Goal: Check status: Check status

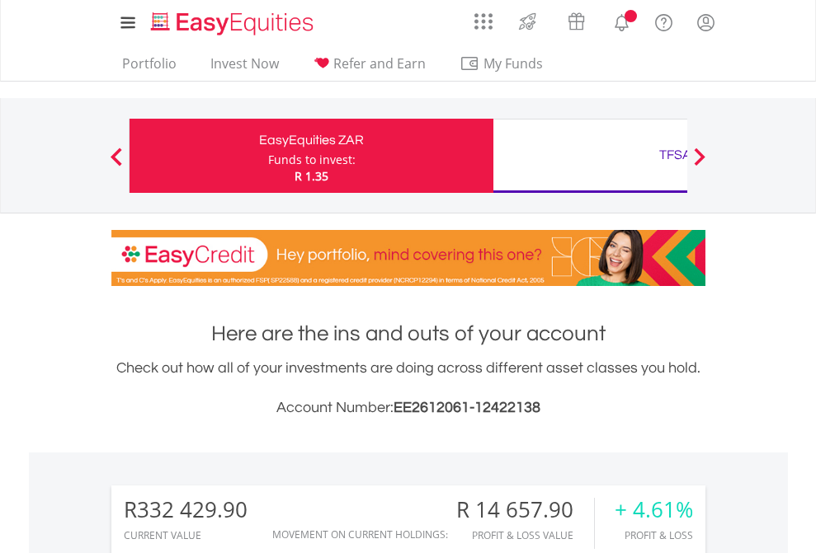
scroll to position [158, 259]
click at [268, 156] on div "Funds to invest:" at bounding box center [311, 160] width 87 height 16
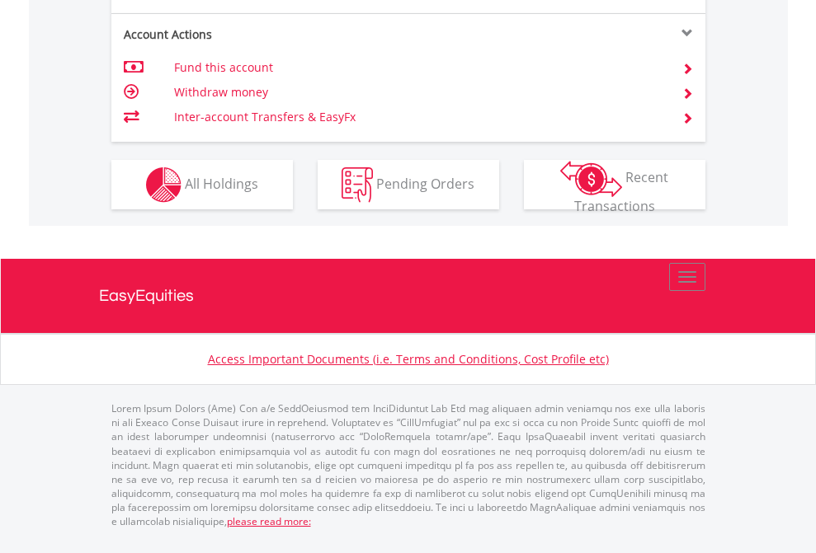
scroll to position [1614, 0]
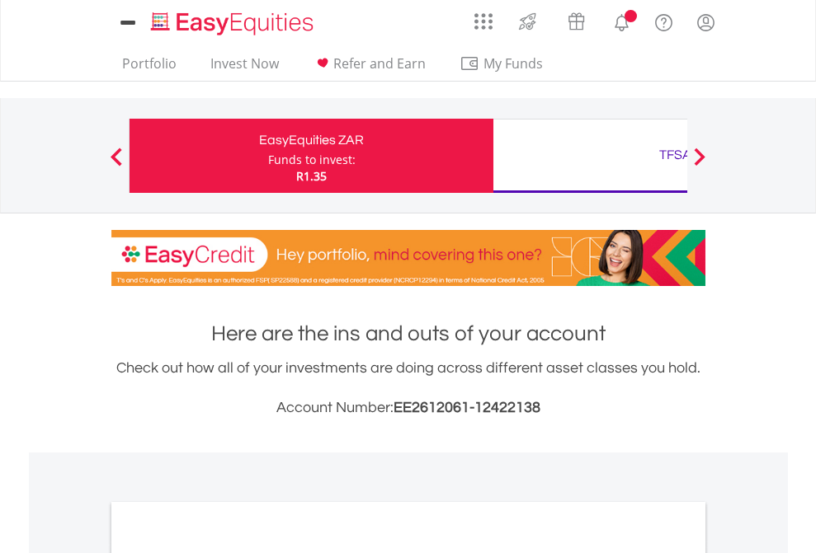
scroll to position [991, 0]
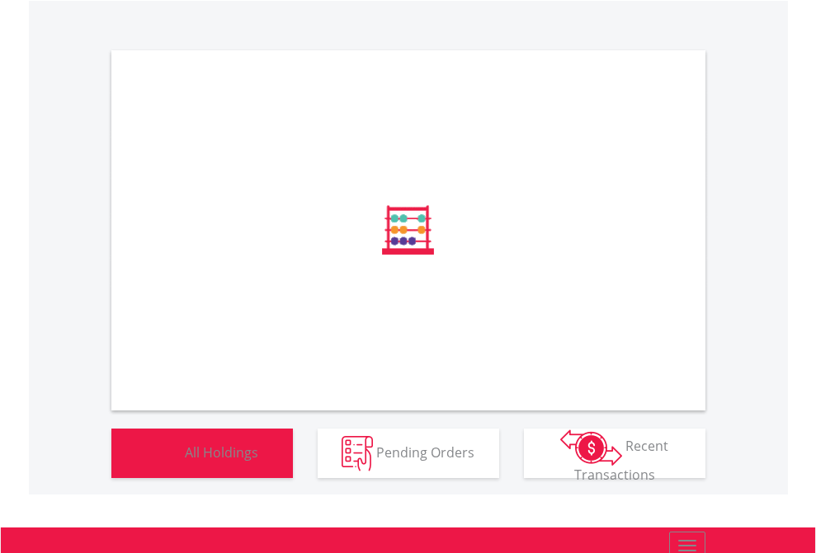
click at [185, 461] on span "All Holdings" at bounding box center [221, 452] width 73 height 18
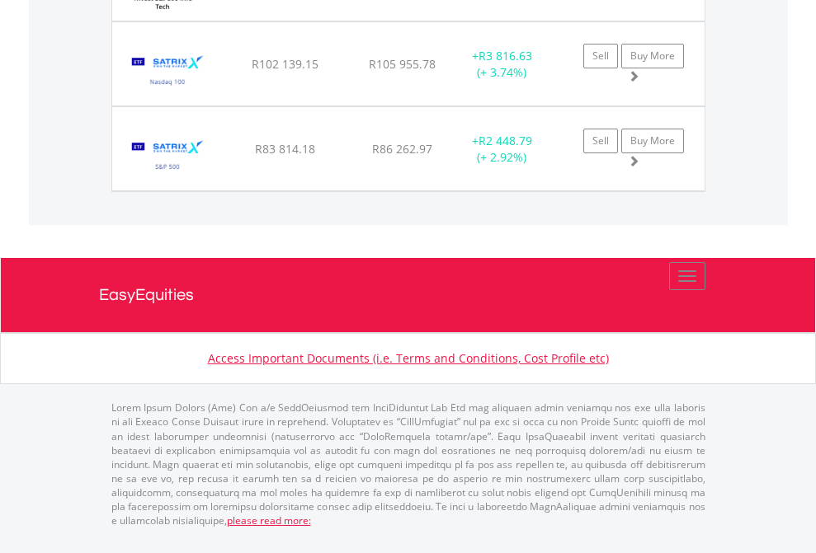
scroll to position [158, 259]
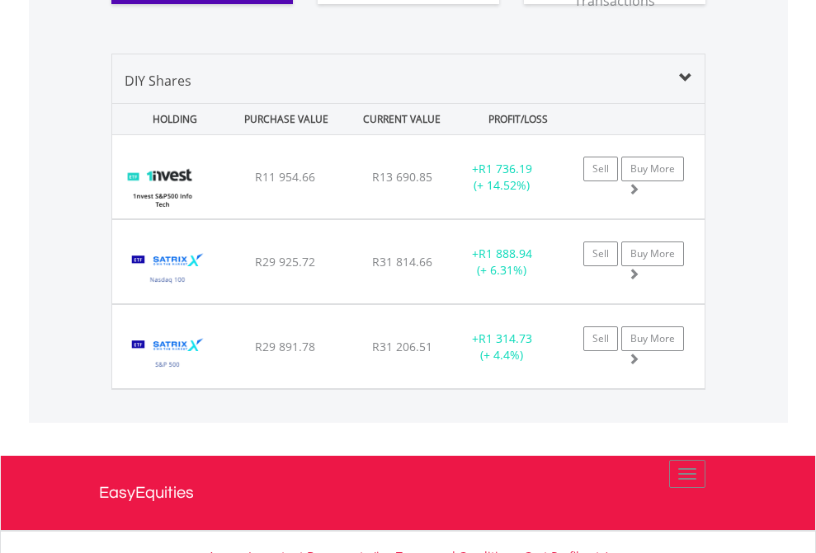
scroll to position [1834, 0]
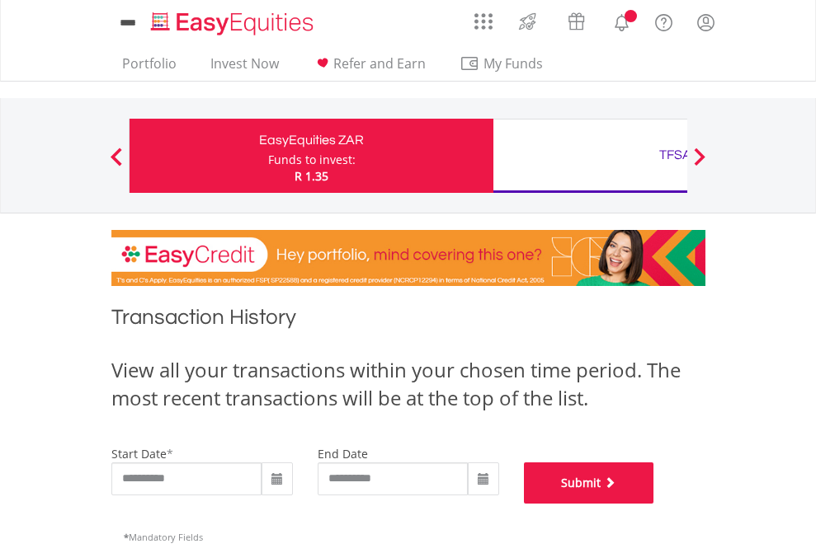
click at [654, 504] on button "Submit" at bounding box center [589, 483] width 130 height 41
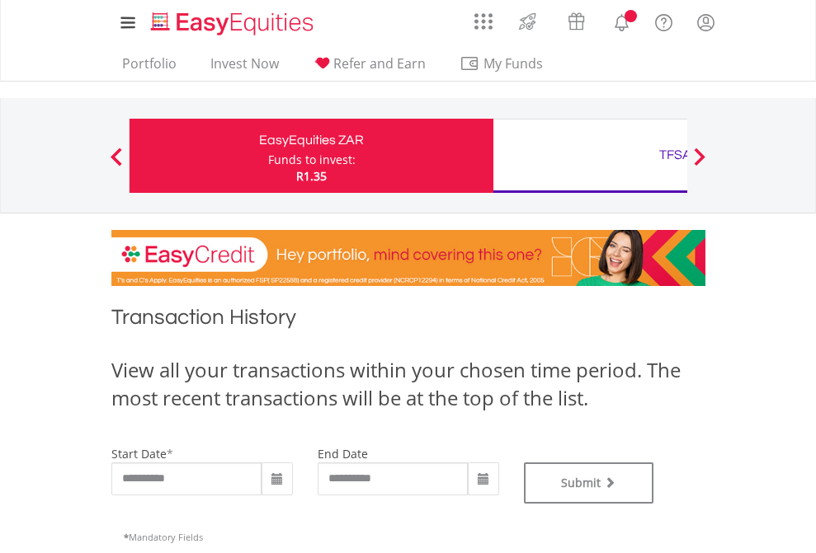
click at [590, 156] on div "TFSA" at bounding box center [675, 155] width 344 height 23
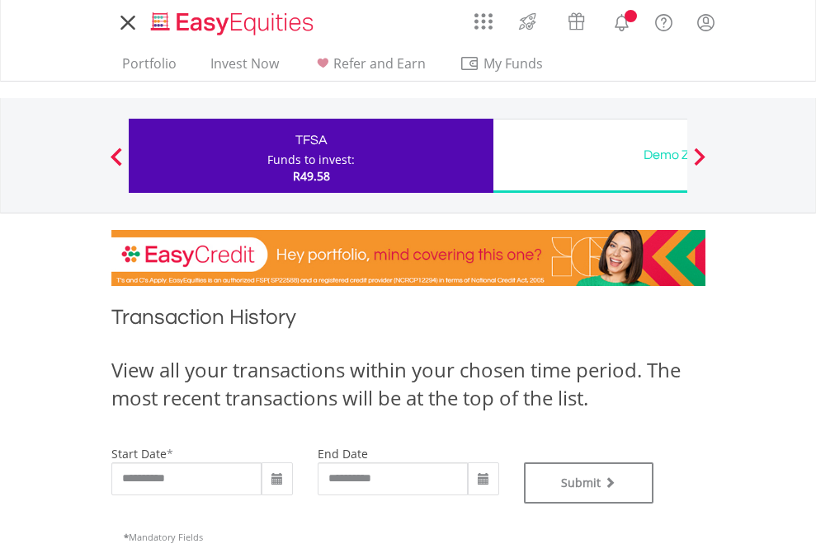
type input "**********"
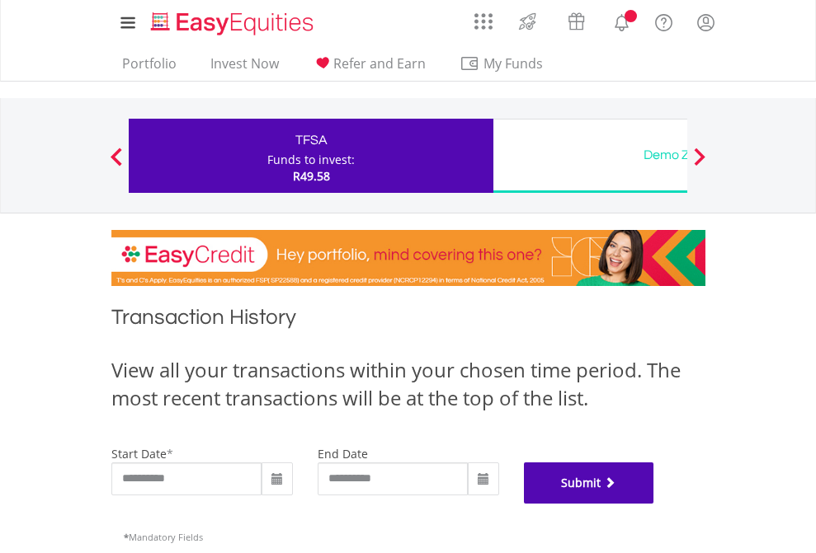
click at [654, 504] on button "Submit" at bounding box center [589, 483] width 130 height 41
